Goal: Task Accomplishment & Management: Manage account settings

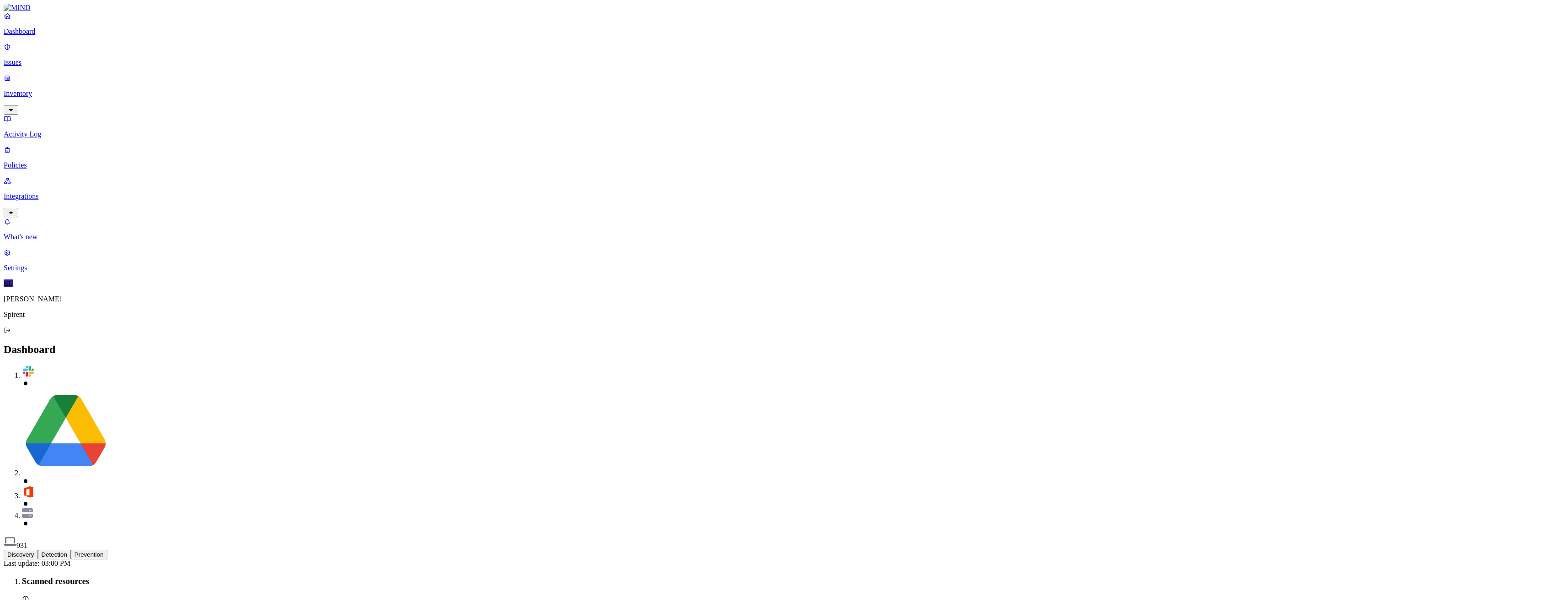
click at [25, 272] on p "Settings" at bounding box center [784, 268] width 1561 height 9
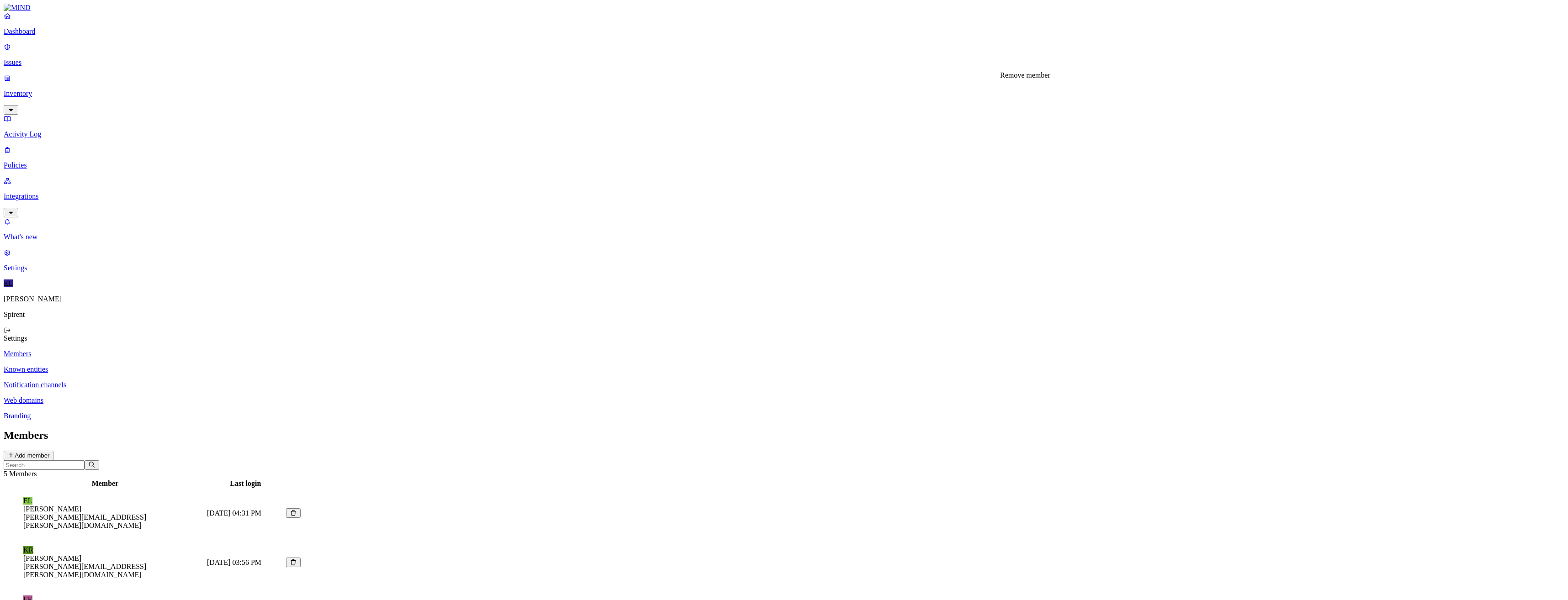
click at [297, 510] on icon at bounding box center [293, 513] width 7 height 6
click at [11, 333] on icon at bounding box center [7, 330] width 7 height 6
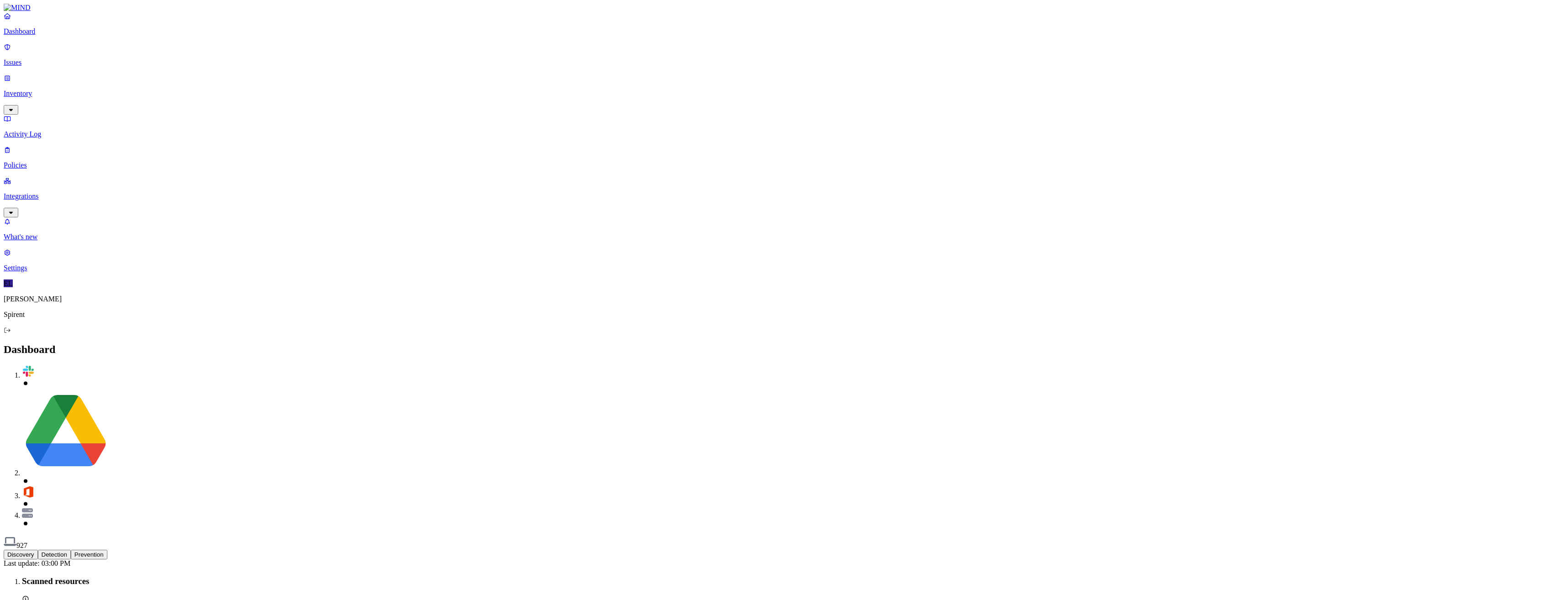
click at [37, 272] on p "Settings" at bounding box center [784, 268] width 1561 height 9
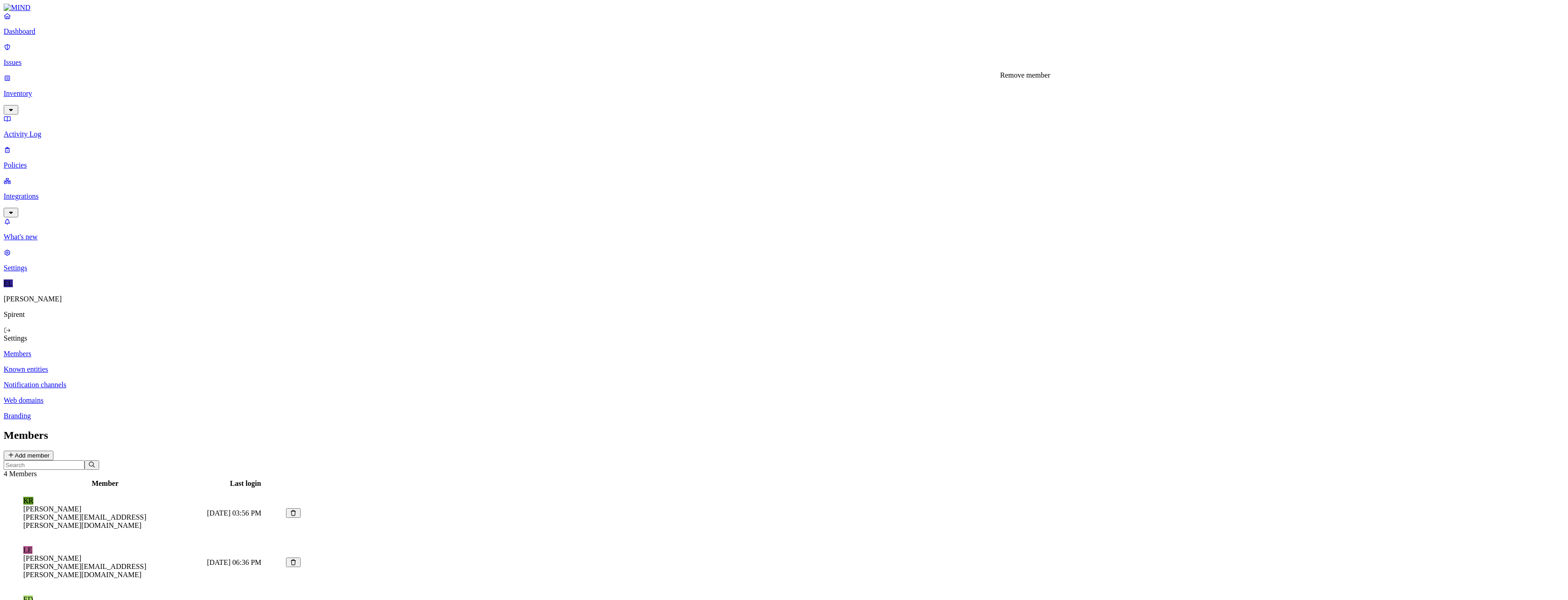
click at [297, 510] on icon at bounding box center [293, 513] width 7 height 6
click at [297, 506] on icon at bounding box center [293, 509] width 7 height 6
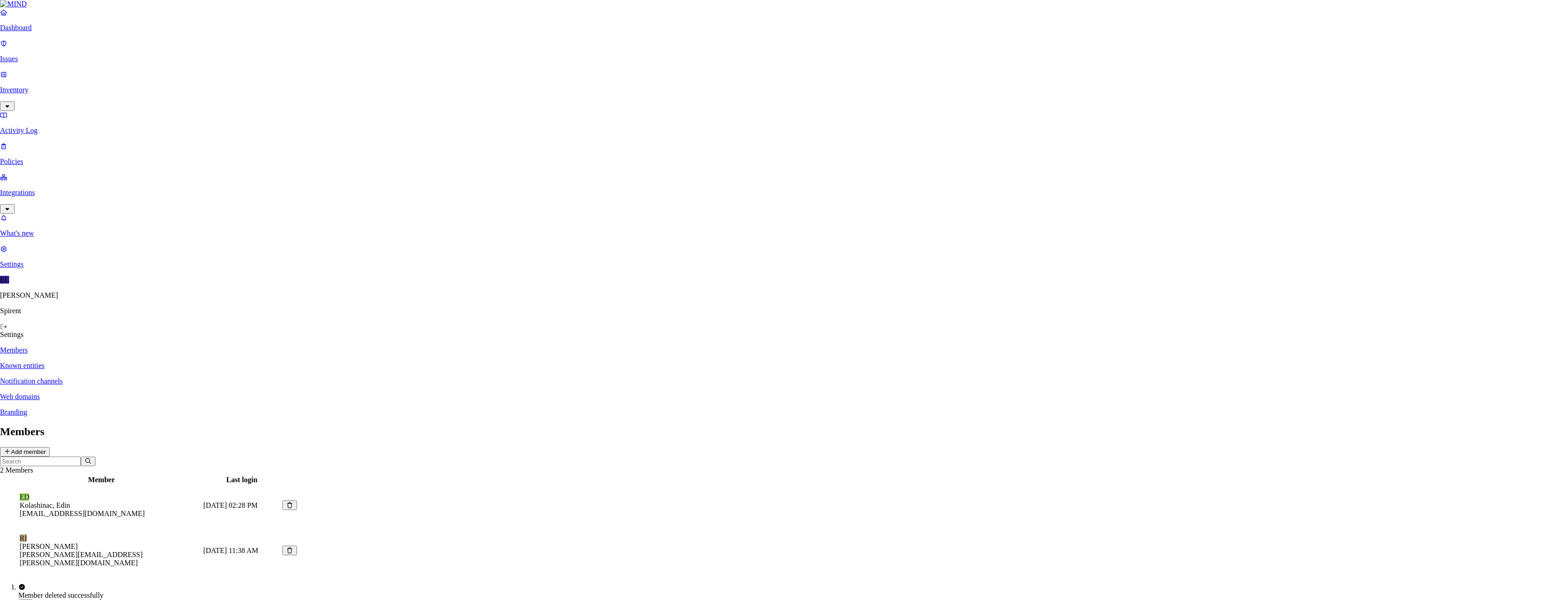
click at [297, 510] on icon at bounding box center [293, 513] width 7 height 6
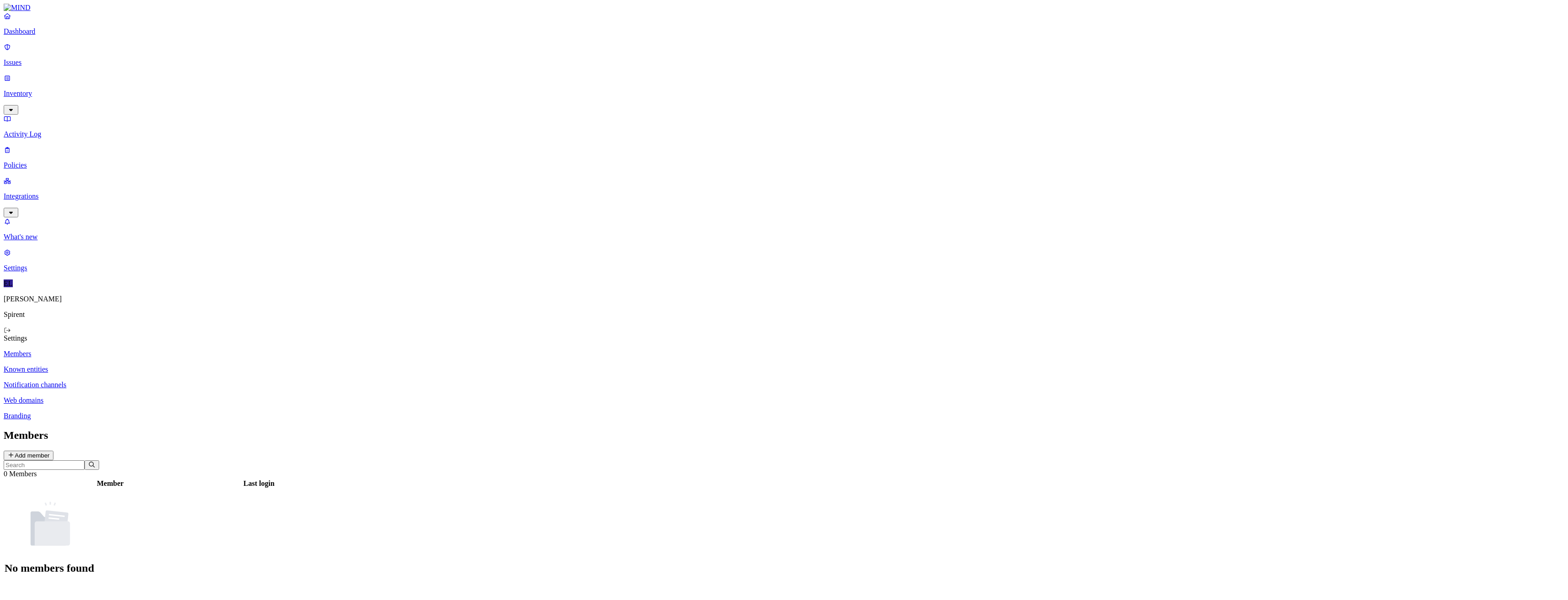
click at [54, 451] on button "Add member" at bounding box center [29, 456] width 50 height 10
type input "[PERSON_NAME][EMAIL_ADDRESS][PERSON_NAME][DOMAIN_NAME]"
click at [49, 58] on p "Issues" at bounding box center [784, 63] width 1561 height 9
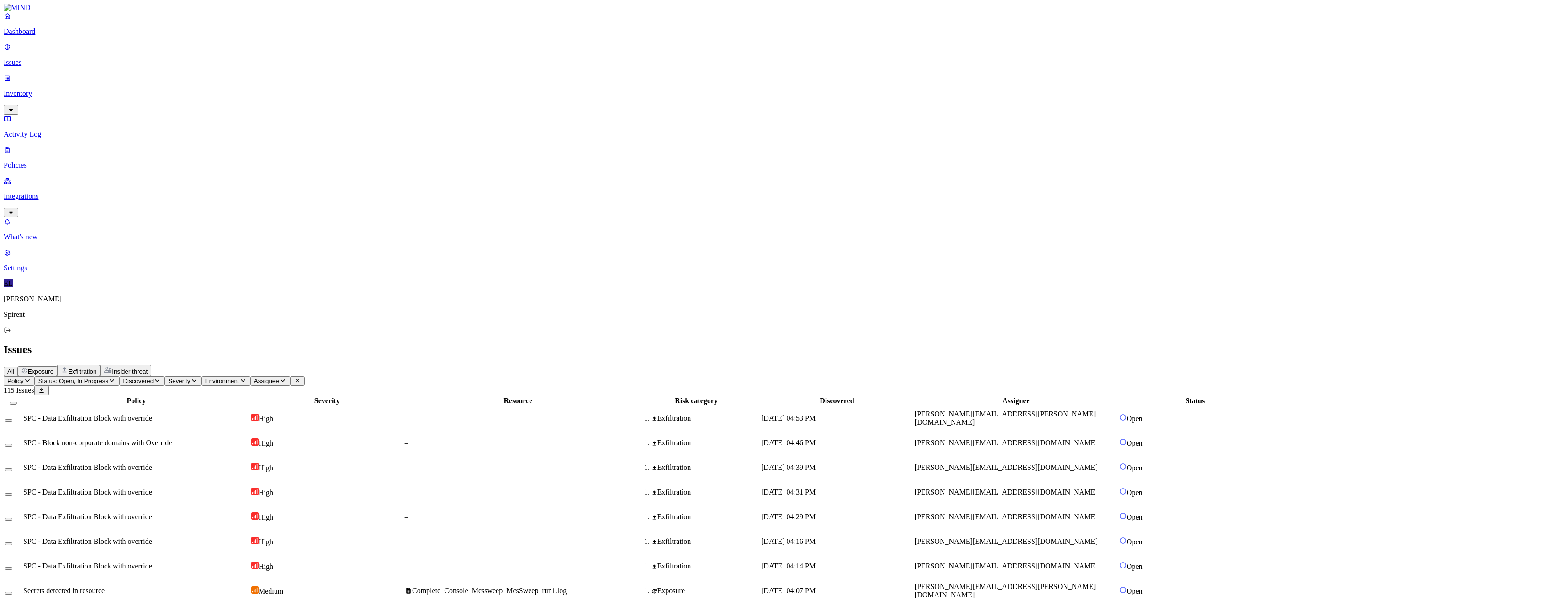
click at [40, 192] on p "Integrations" at bounding box center [784, 197] width 1561 height 9
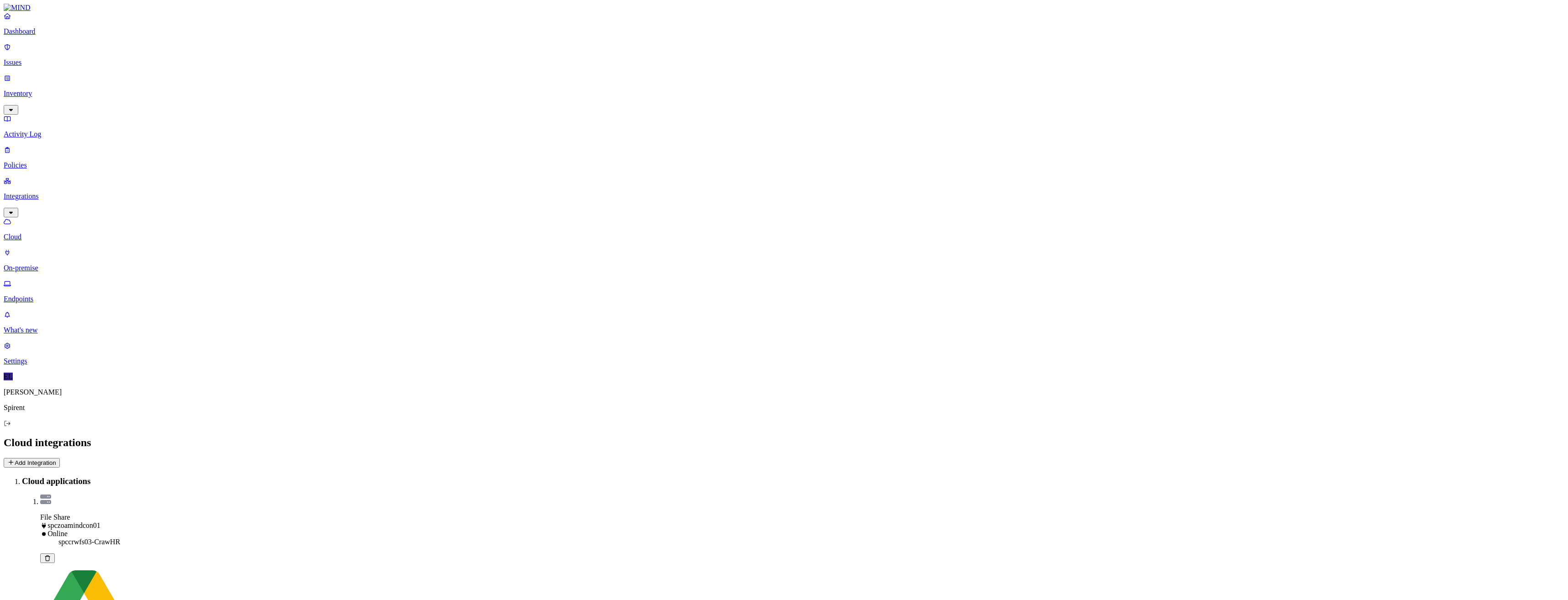
click at [60, 458] on button "Add Integration" at bounding box center [32, 463] width 56 height 10
click at [40, 161] on p "Policies" at bounding box center [784, 166] width 1561 height 9
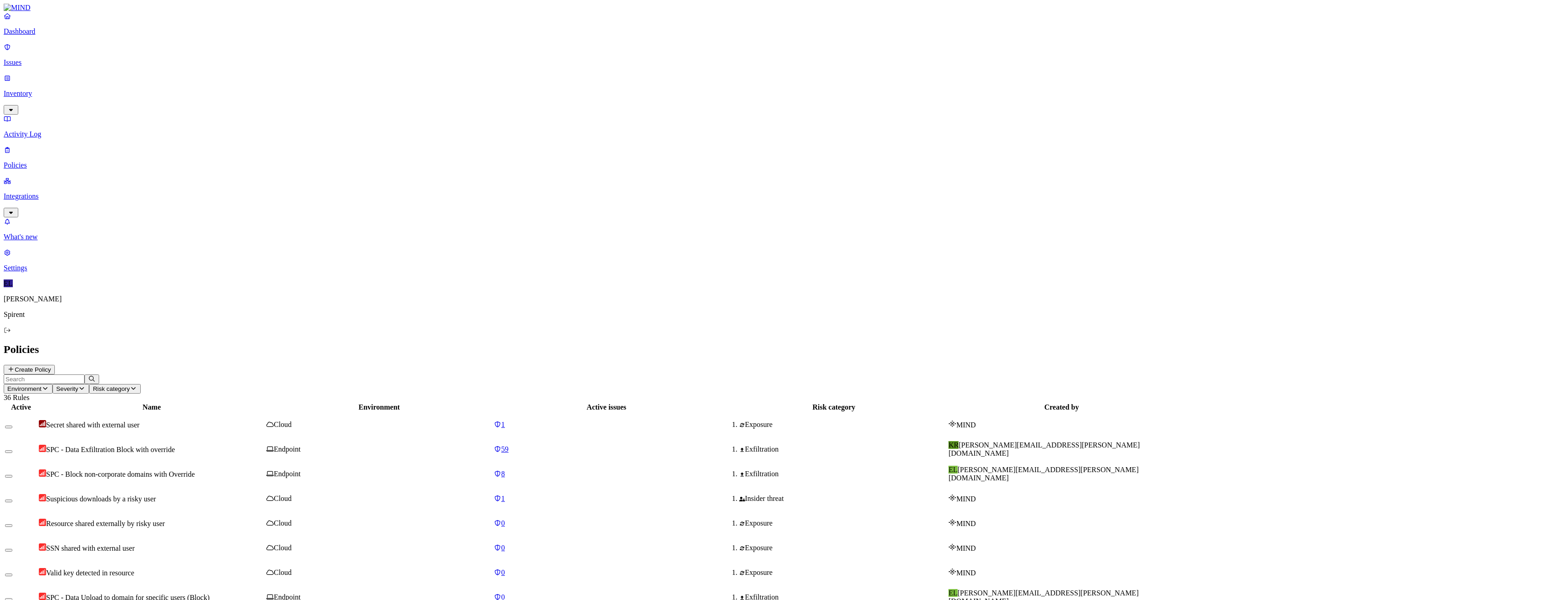
click at [41, 192] on p "Integrations" at bounding box center [784, 197] width 1561 height 9
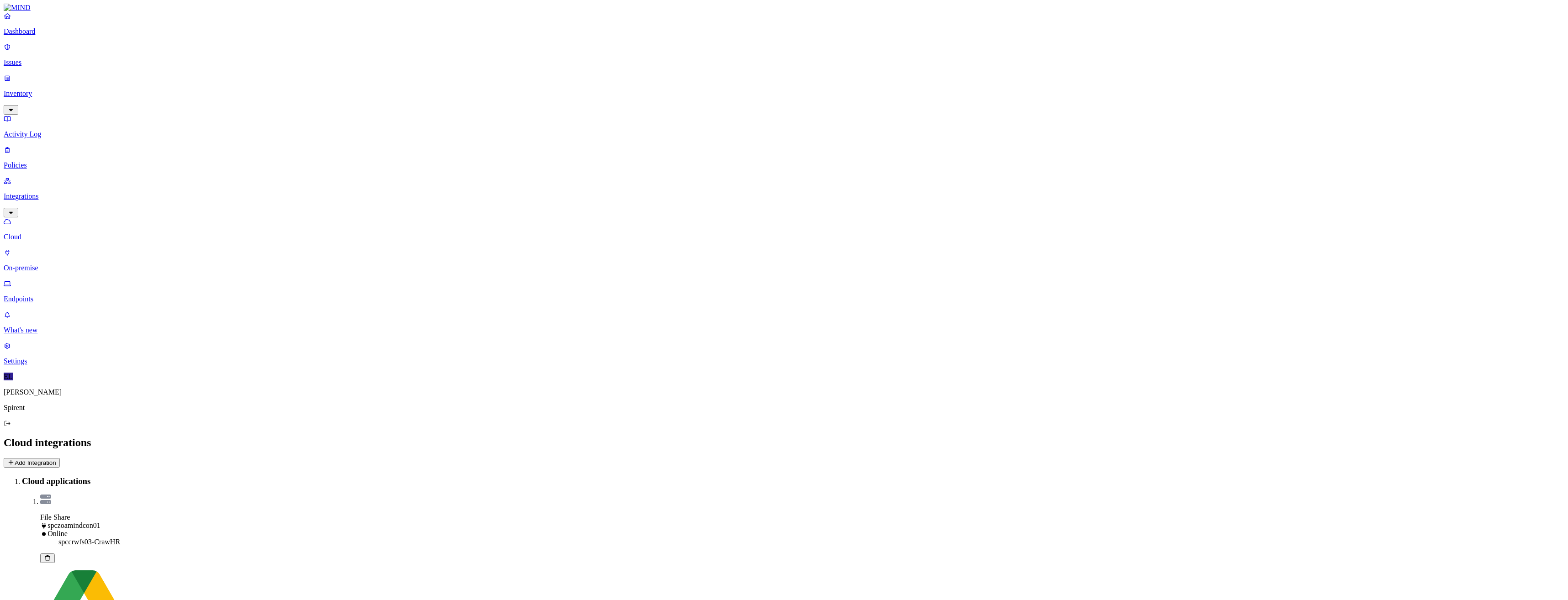
click at [60, 458] on button "Add Integration" at bounding box center [32, 463] width 56 height 10
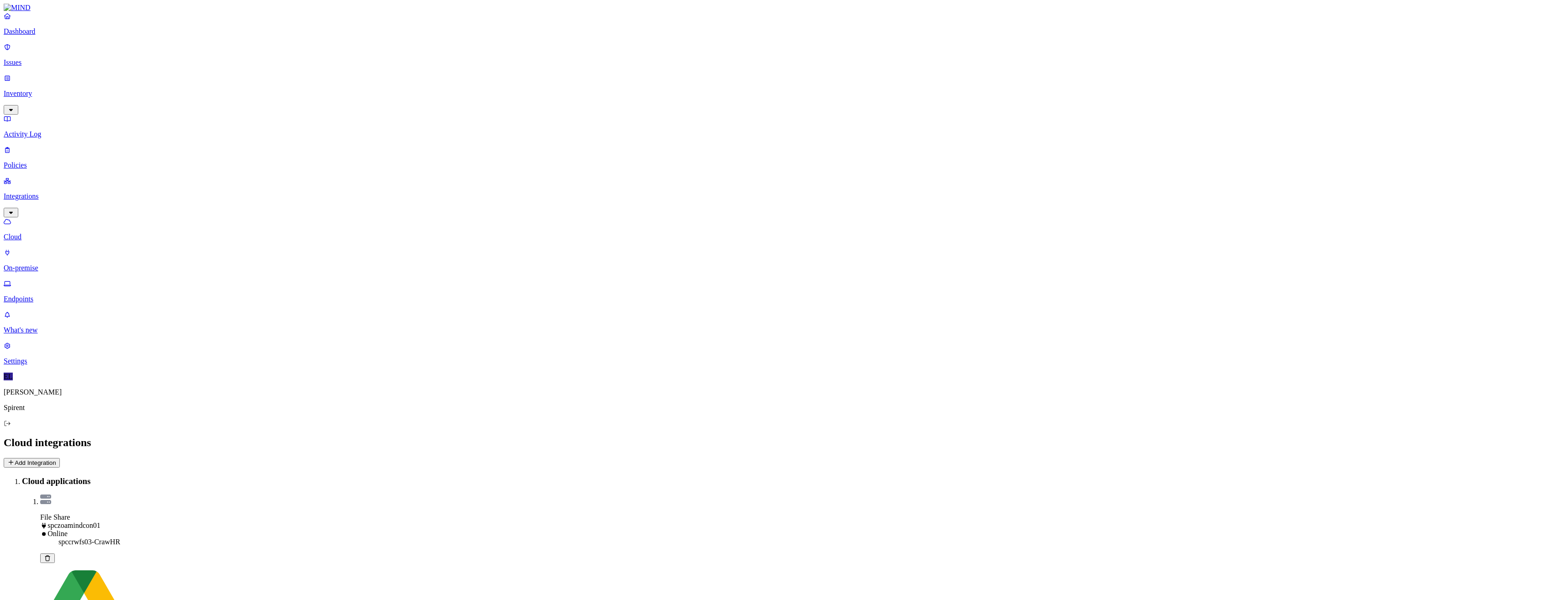
click at [28, 161] on p "Policies" at bounding box center [784, 166] width 1561 height 9
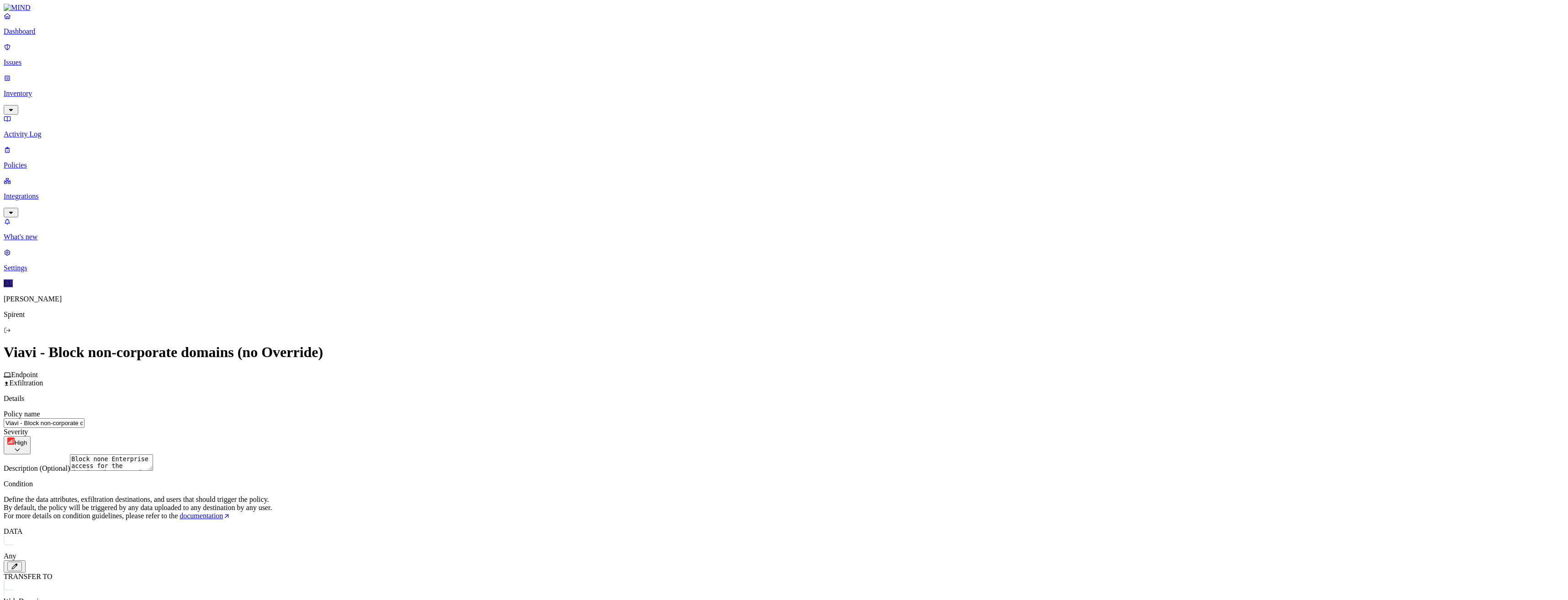
click at [32, 161] on p "Policies" at bounding box center [784, 166] width 1561 height 9
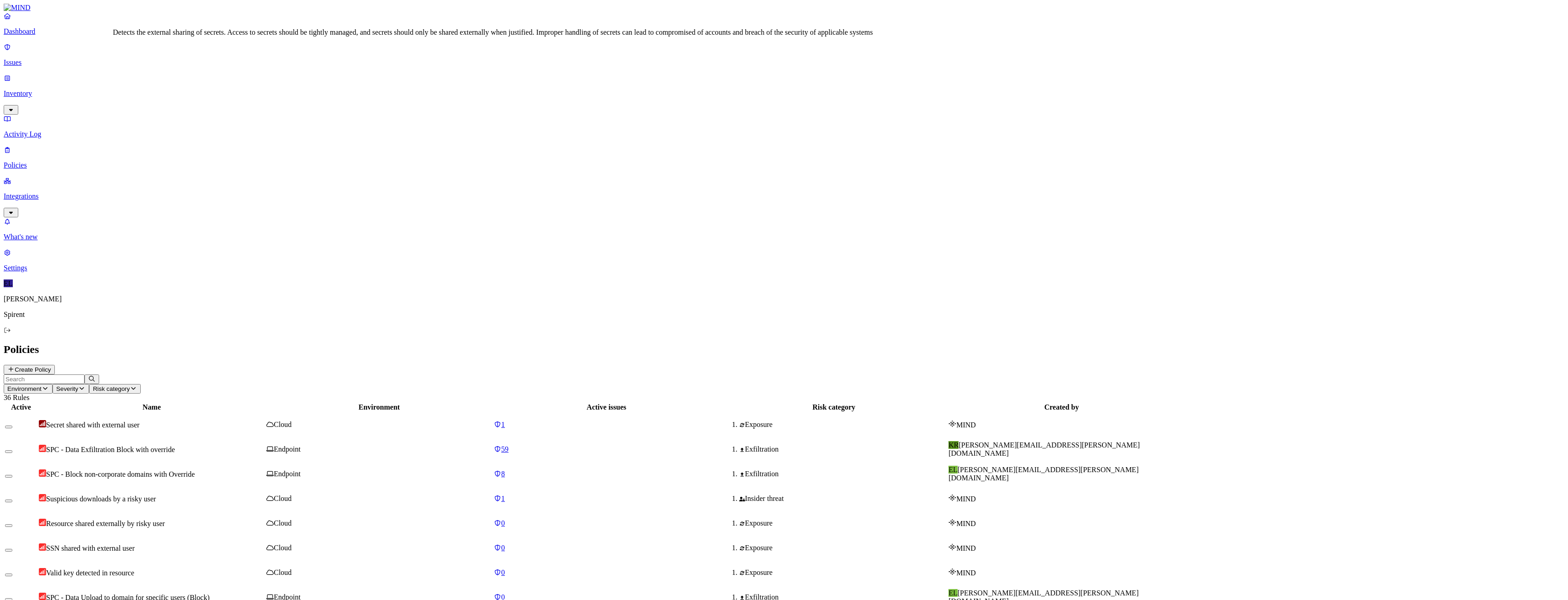
click at [139, 421] on span "Secret shared with external user" at bounding box center [93, 425] width 93 height 8
